Goal: Information Seeking & Learning: Learn about a topic

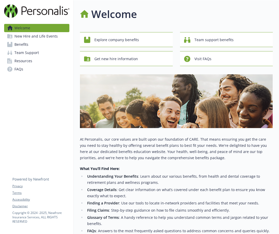
click at [35, 38] on span "New Hire and Life Events" at bounding box center [35, 36] width 43 height 8
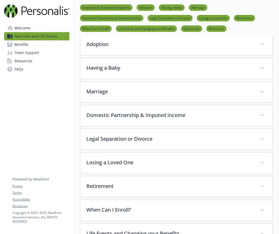
scroll to position [103, 0]
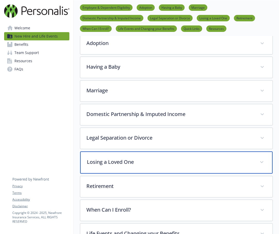
click at [142, 159] on p "Losing a Loved One" at bounding box center [170, 162] width 166 height 8
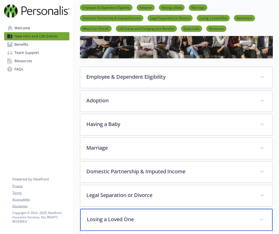
scroll to position [77, 0]
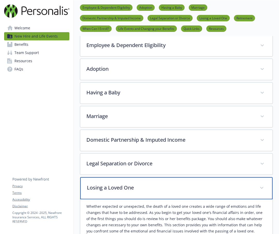
click at [146, 179] on div "Losing a Loved One" at bounding box center [176, 188] width 192 height 22
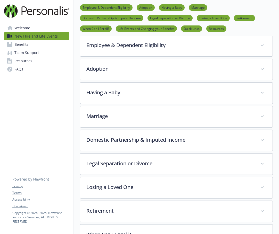
click at [36, 46] on link "Benefits" at bounding box center [36, 44] width 65 height 8
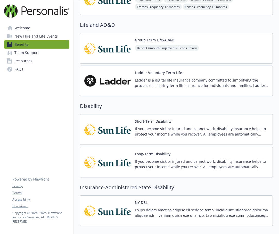
scroll to position [335, 0]
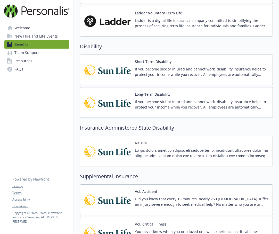
click at [43, 55] on link "Team Support" at bounding box center [36, 53] width 65 height 8
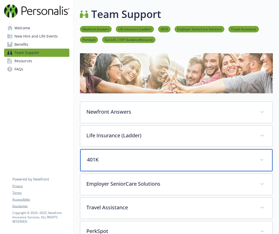
click at [159, 161] on p "401K" at bounding box center [170, 160] width 166 height 8
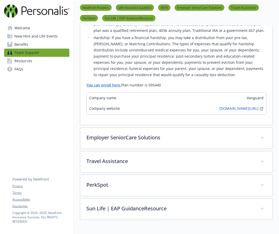
scroll to position [257, 0]
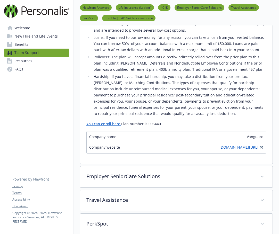
click at [28, 42] on span "Benefits" at bounding box center [21, 44] width 14 height 8
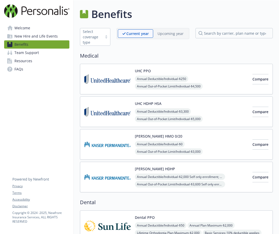
click at [41, 36] on span "New Hire and Life Events" at bounding box center [35, 36] width 43 height 8
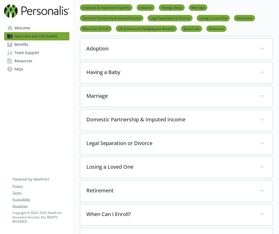
scroll to position [103, 0]
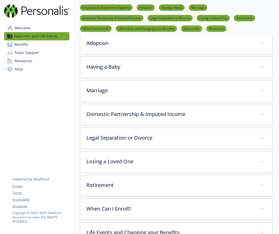
click at [78, 133] on div "New Hire and Life Events Employee & Dependent Eligibility Adoption Having a Bab…" at bounding box center [176, 136] width 205 height 479
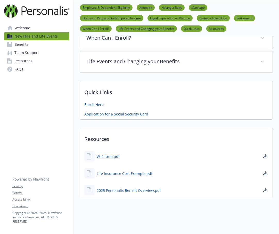
scroll to position [279, 0]
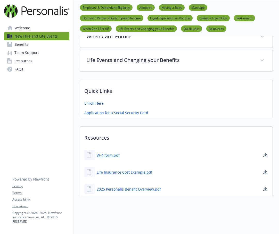
click at [172, 127] on p "Resources" at bounding box center [176, 136] width 192 height 19
click at [141, 186] on link "2025 Personalis Benefit Overview.pdf" at bounding box center [129, 189] width 65 height 6
click at [40, 53] on link "Team Support" at bounding box center [36, 53] width 65 height 8
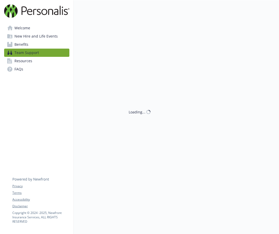
click at [41, 42] on link "Benefits" at bounding box center [36, 44] width 65 height 8
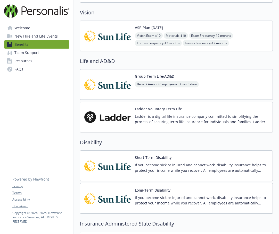
scroll to position [176, 0]
